Goal: Navigation & Orientation: Go to known website

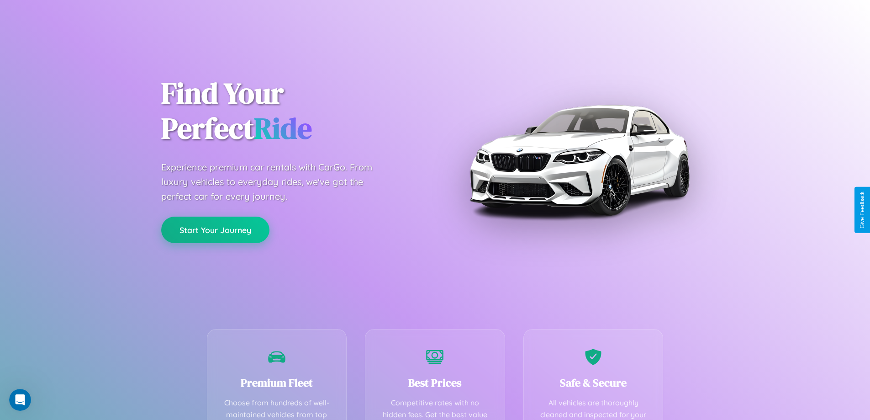
click at [215, 230] on button "Start Your Journey" at bounding box center [215, 229] width 108 height 26
click at [215, 229] on button "Start Your Journey" at bounding box center [215, 229] width 108 height 26
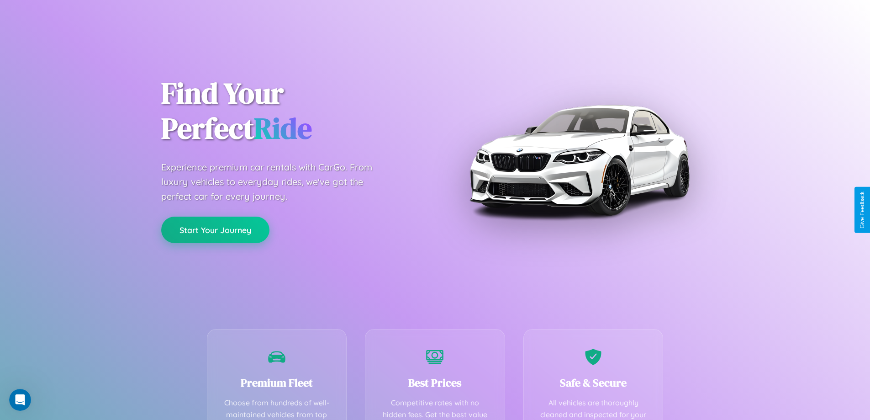
click at [215, 229] on button "Start Your Journey" at bounding box center [215, 229] width 108 height 26
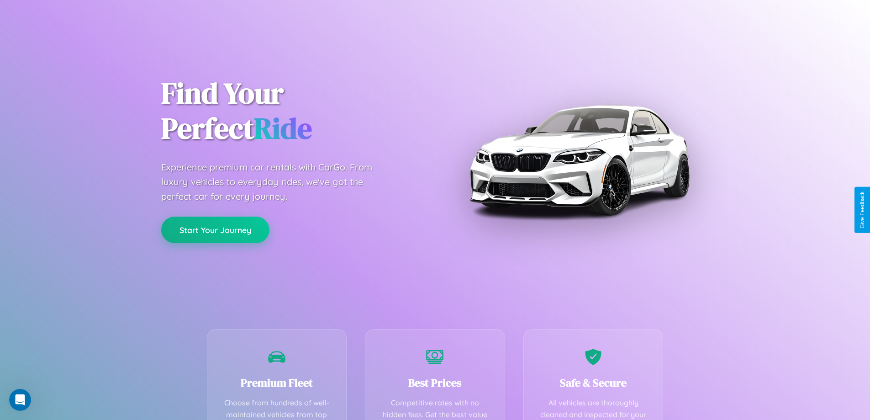
click at [215, 229] on button "Start Your Journey" at bounding box center [215, 229] width 108 height 26
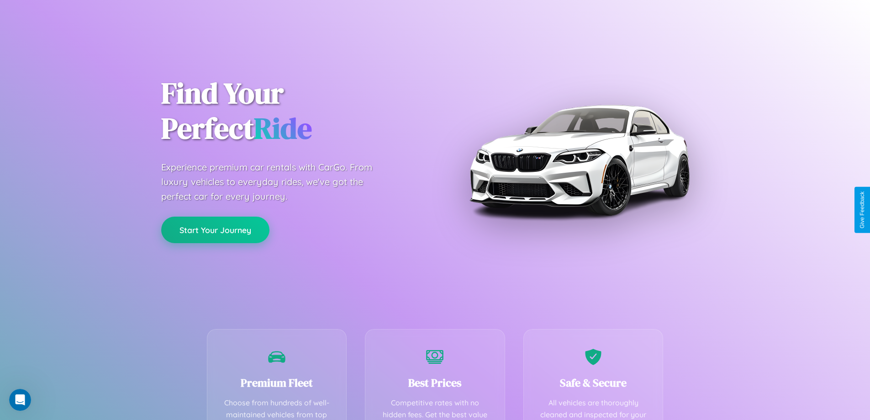
click at [215, 229] on button "Start Your Journey" at bounding box center [215, 229] width 108 height 26
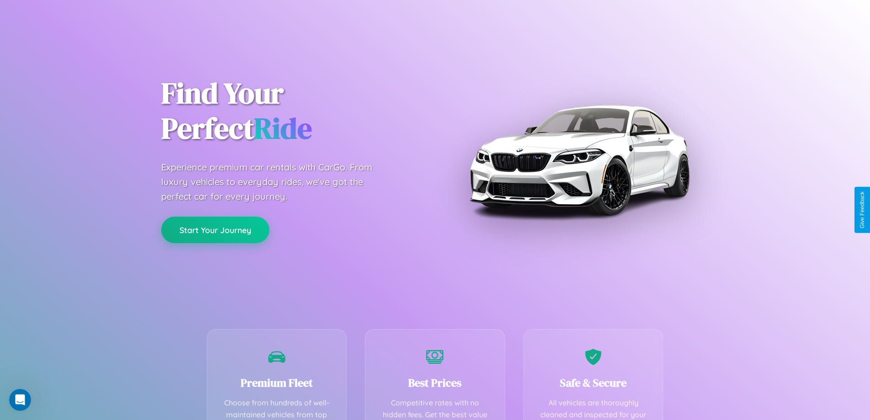
click at [215, 229] on button "Start Your Journey" at bounding box center [215, 229] width 108 height 26
